Goal: Task Accomplishment & Management: Manage account settings

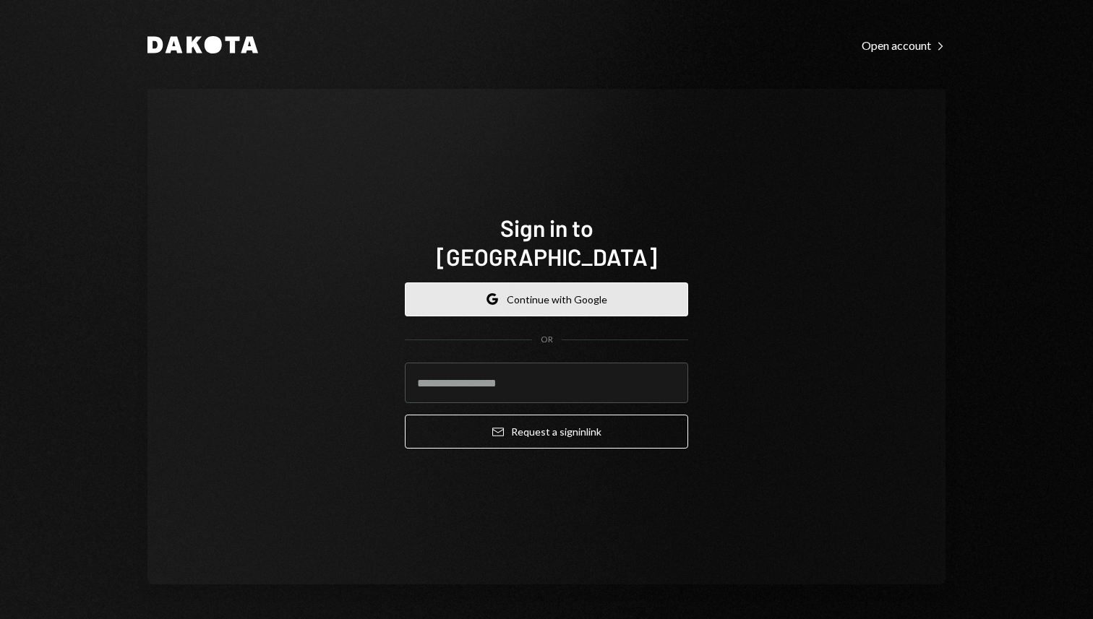
click at [532, 283] on button "Google Continue with Google" at bounding box center [546, 300] width 283 height 34
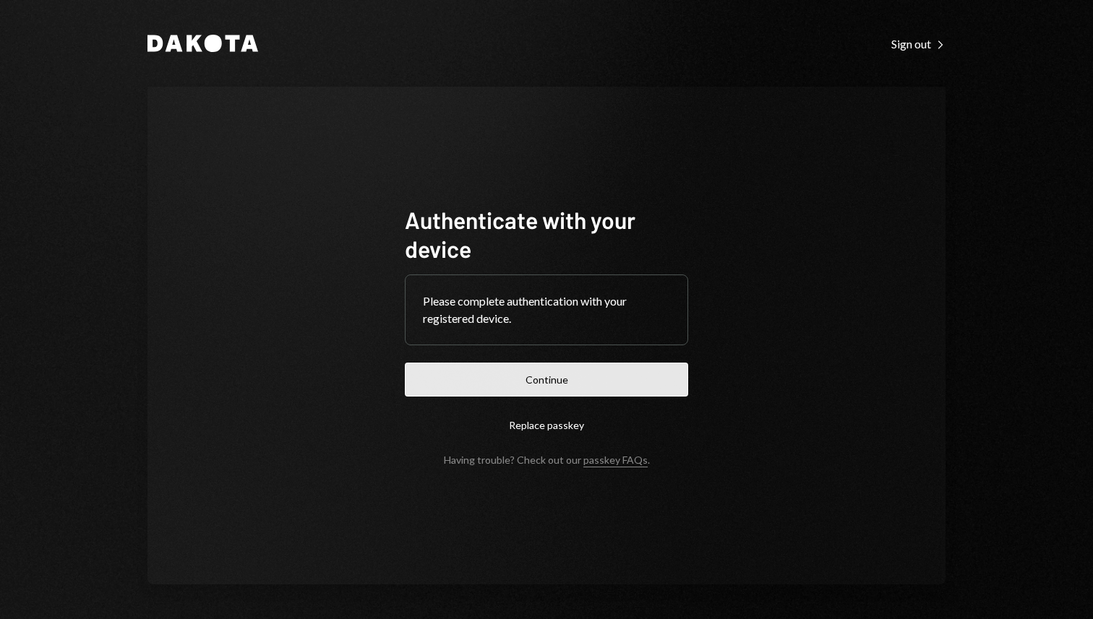
click at [569, 367] on button "Continue" at bounding box center [546, 380] width 283 height 34
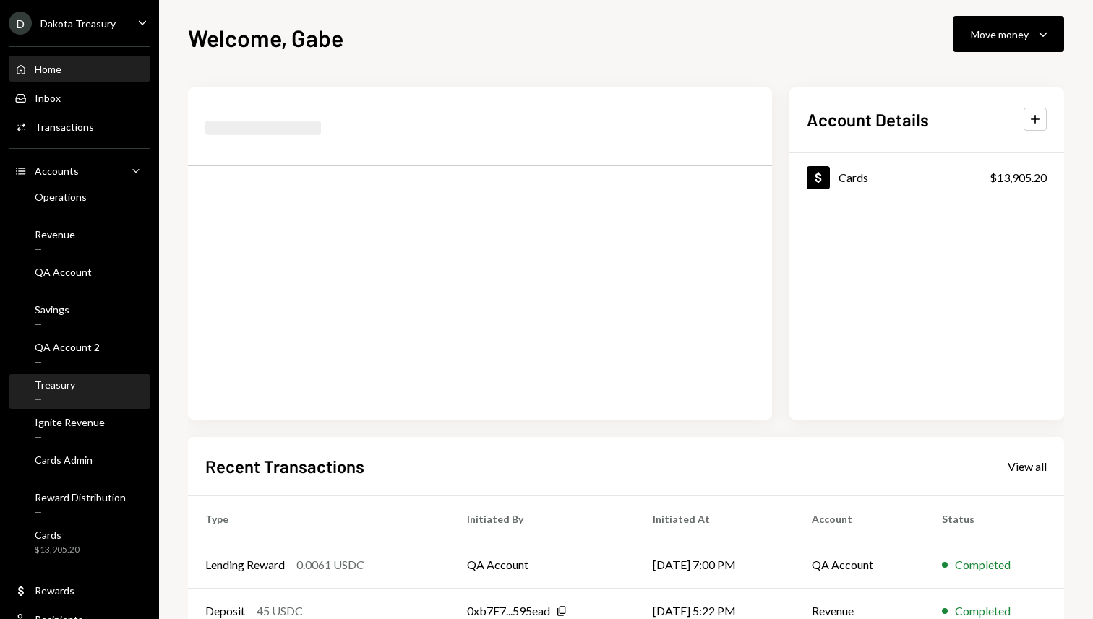
scroll to position [45, 0]
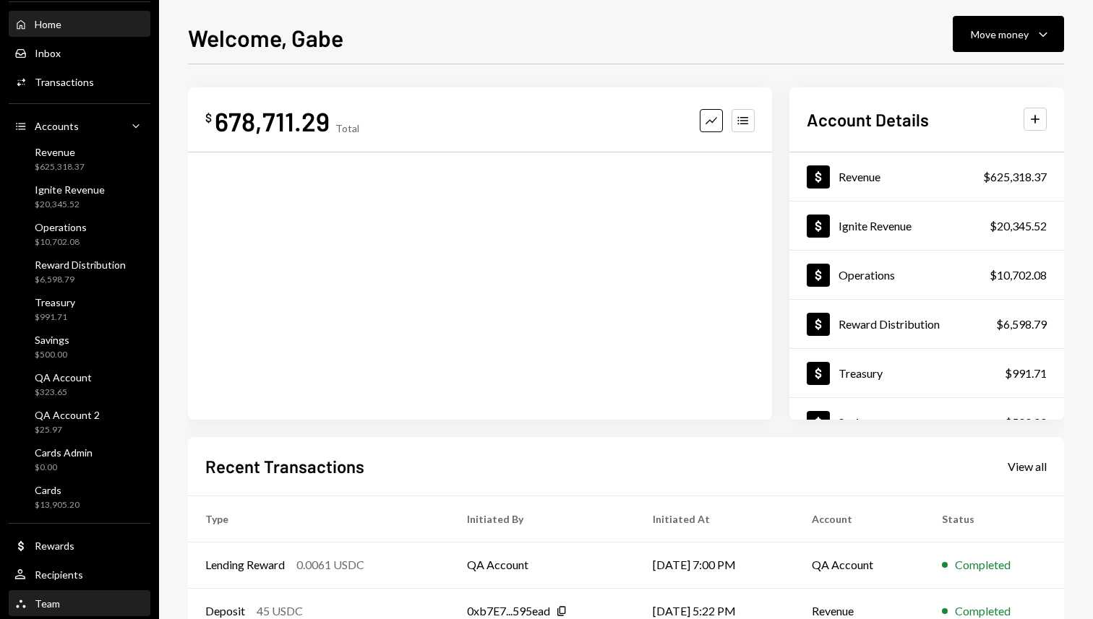
click at [61, 593] on div "Team Team" at bounding box center [79, 604] width 130 height 25
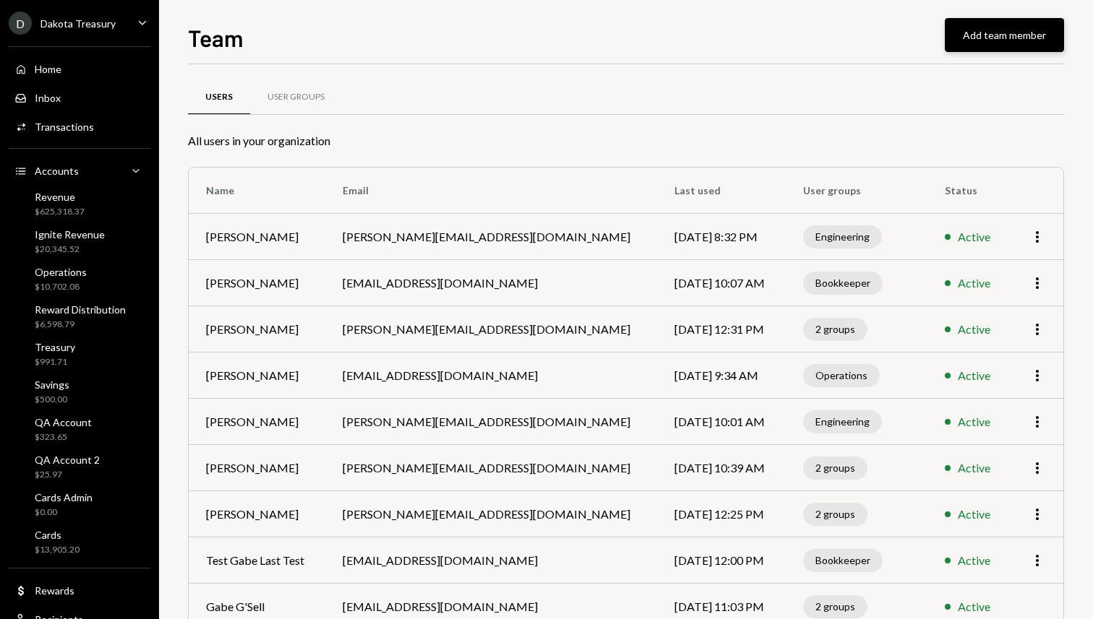
click at [1004, 31] on button "Add team member" at bounding box center [1003, 35] width 119 height 34
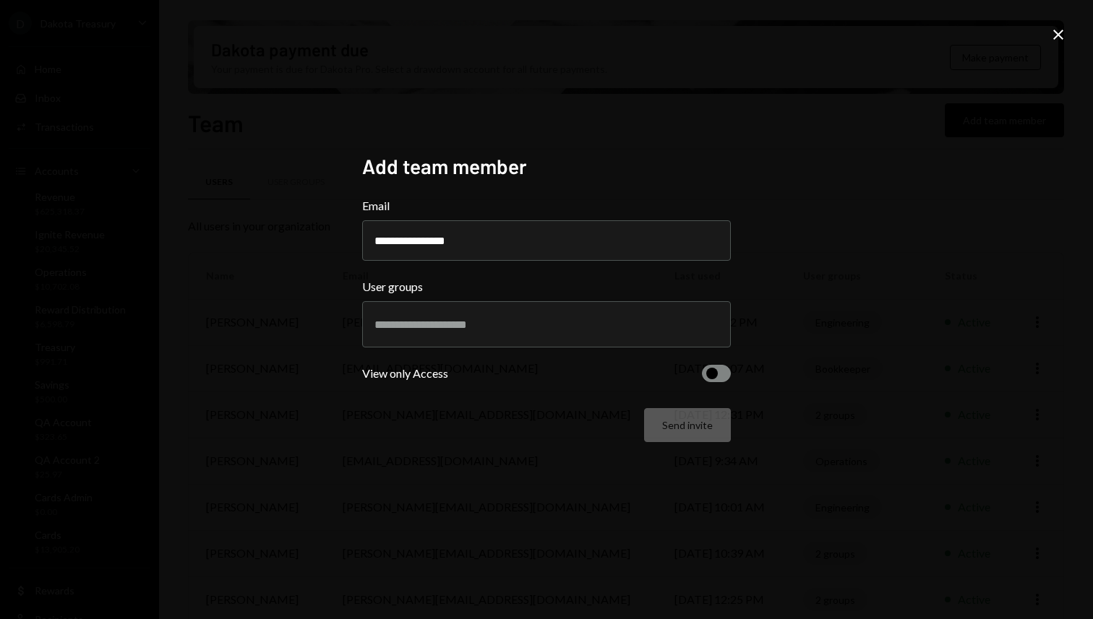
type input "**********"
click at [587, 333] on div at bounding box center [546, 324] width 344 height 36
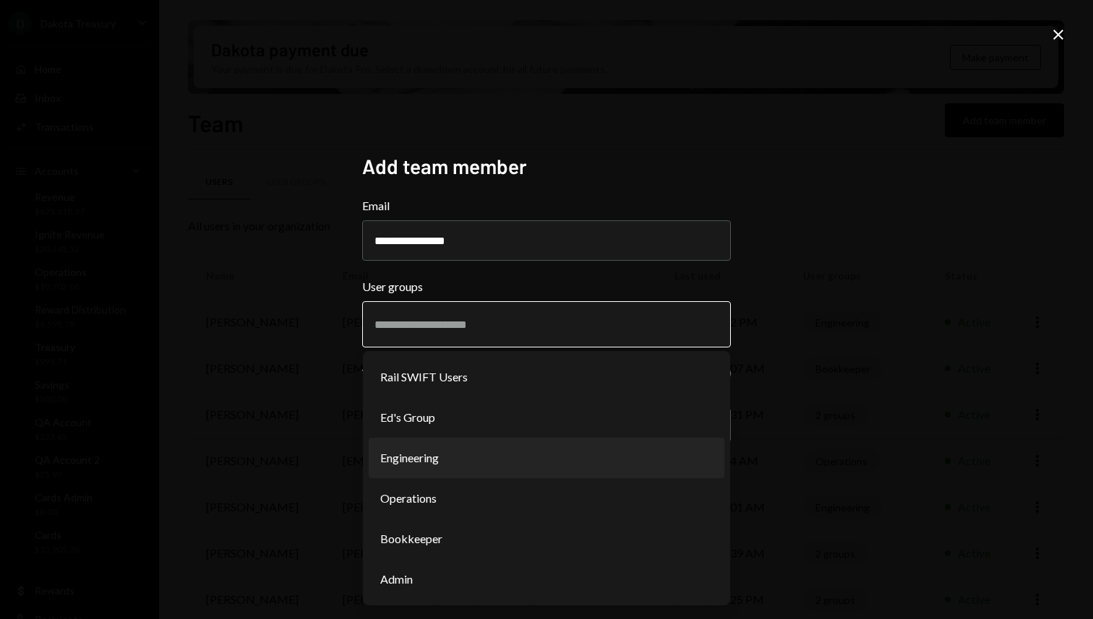
click at [463, 453] on li "Engineering" at bounding box center [547, 458] width 356 height 40
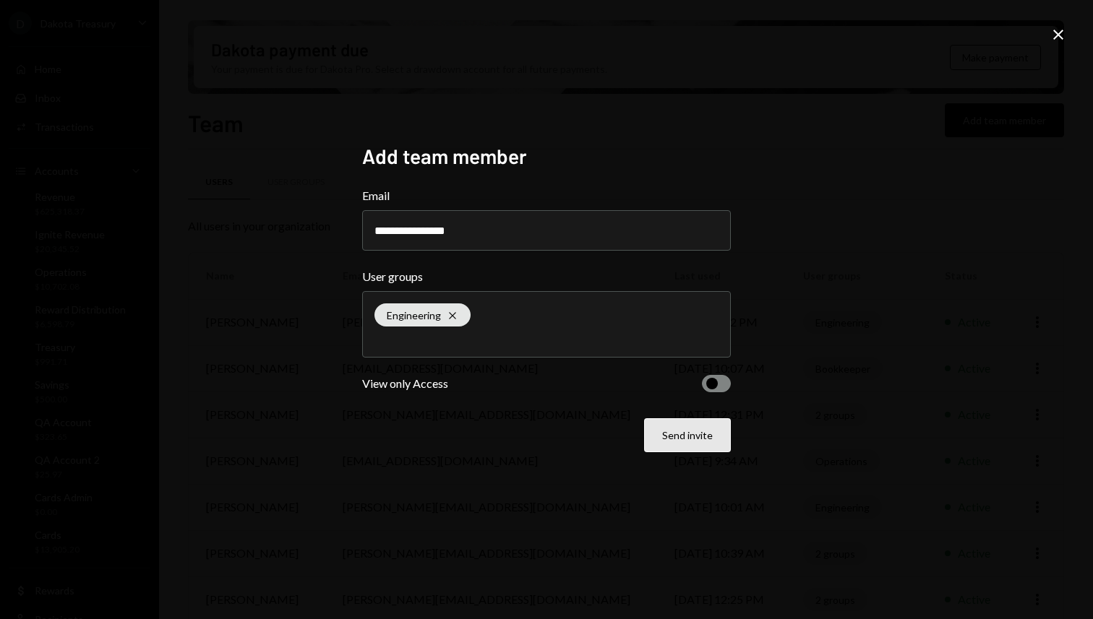
click at [689, 440] on button "Send invite" at bounding box center [687, 435] width 87 height 34
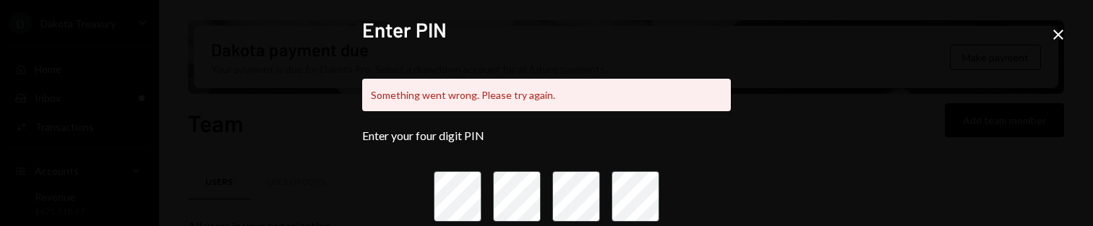
click at [235, 142] on div "Enter PIN Something went wrong. Please try again. Enter your four digit PIN Sho…" at bounding box center [546, 113] width 1093 height 226
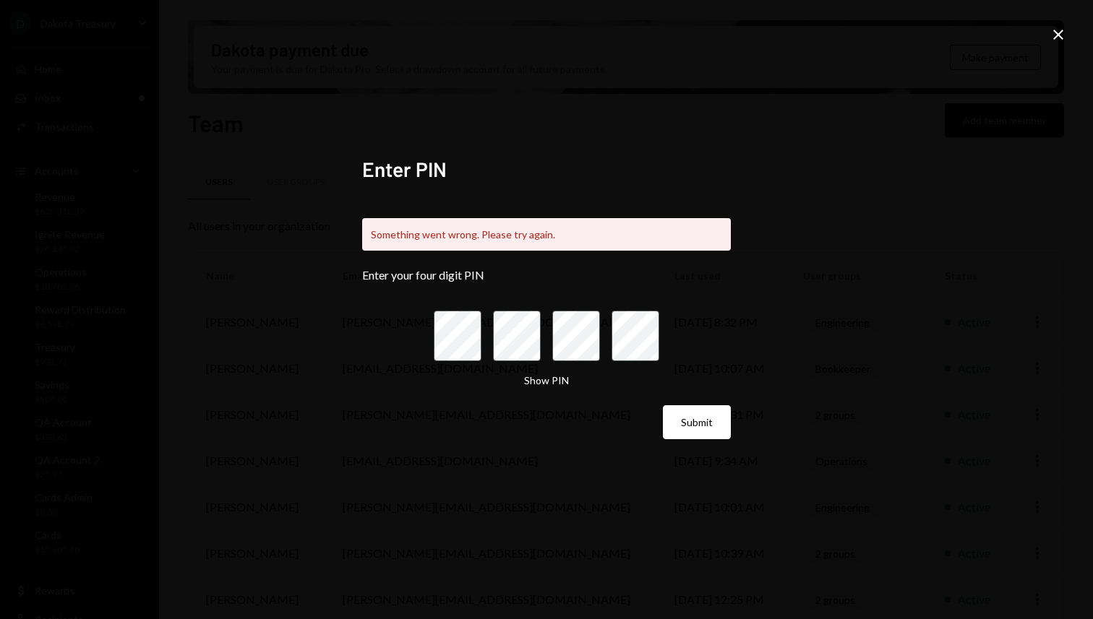
click at [866, 186] on div "Enter PIN Something went wrong. Please try again. Enter your four digit PIN Sho…" at bounding box center [546, 309] width 1093 height 619
